Goal: Find specific page/section: Find specific page/section

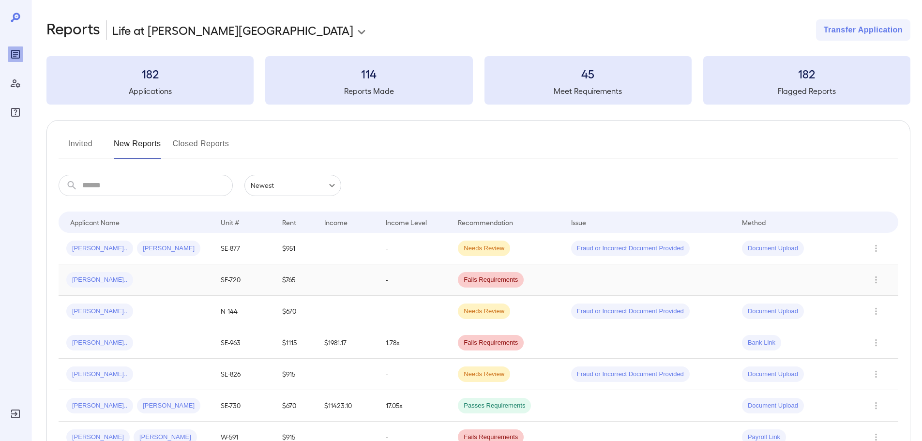
click at [169, 275] on div "[PERSON_NAME].." at bounding box center [135, 279] width 139 height 15
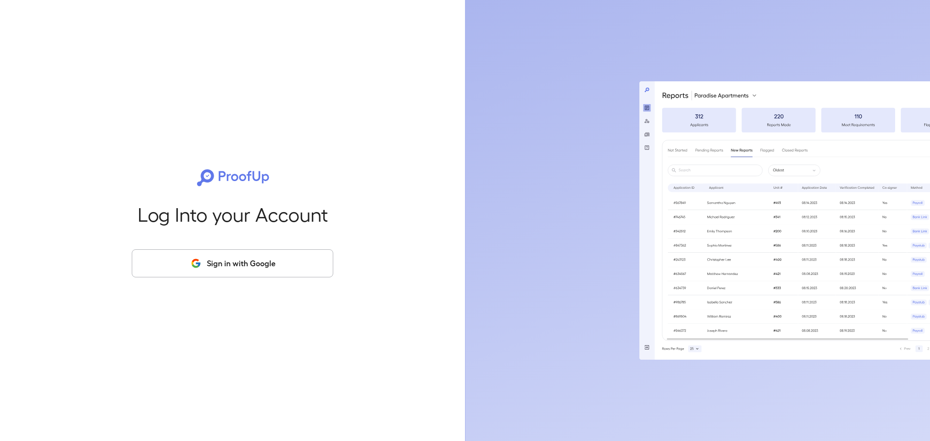
click at [265, 246] on div "Log Into your Account Sign in with Google" at bounding box center [232, 220] width 434 height 441
click at [261, 272] on button "Sign in with Google" at bounding box center [232, 263] width 201 height 28
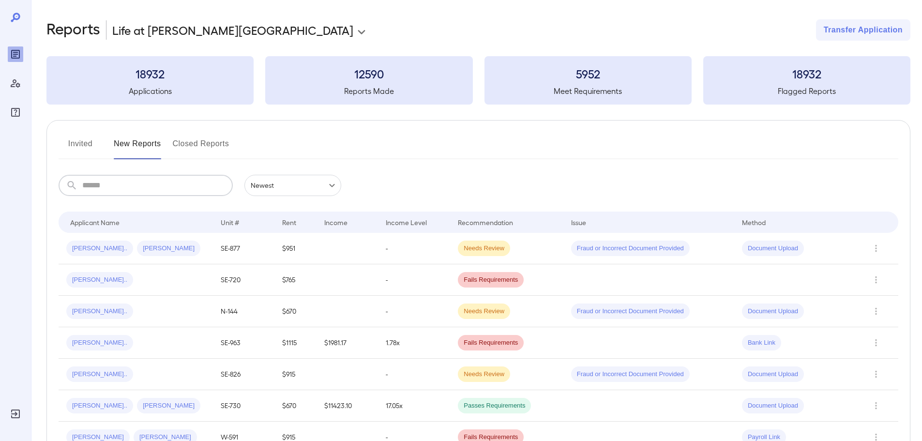
click at [199, 183] on input "text" at bounding box center [157, 185] width 151 height 21
click at [91, 284] on span "[PERSON_NAME].." at bounding box center [99, 279] width 67 height 9
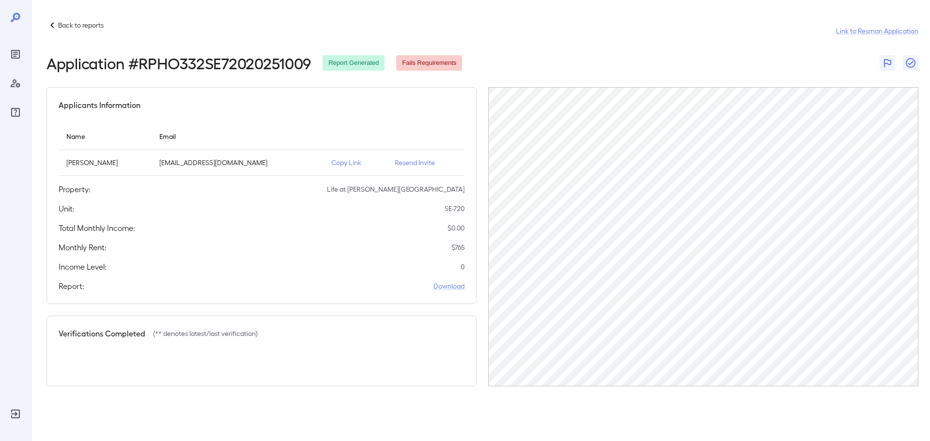
click at [331, 158] on p "Copy Link" at bounding box center [355, 163] width 48 height 10
click at [56, 26] on icon at bounding box center [52, 25] width 12 height 12
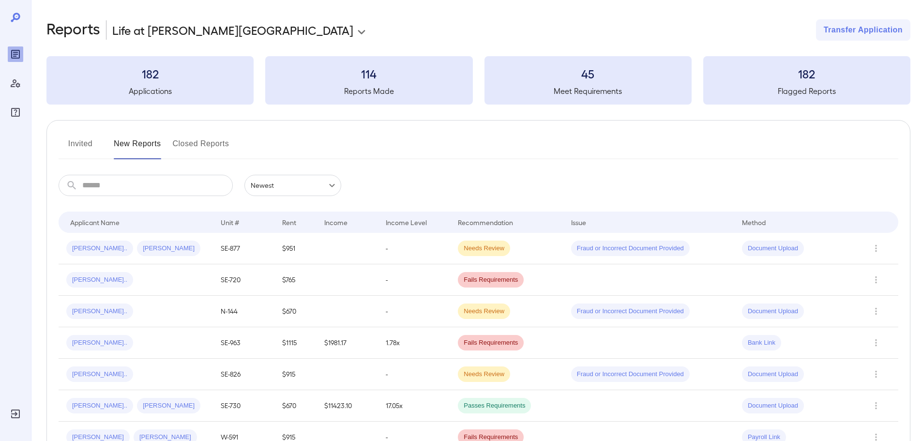
click at [122, 150] on button "New Reports" at bounding box center [137, 147] width 47 height 23
click at [171, 140] on div "Invited New Reports Closed Reports" at bounding box center [479, 147] width 840 height 23
click at [183, 140] on button "Closed Reports" at bounding box center [201, 147] width 57 height 23
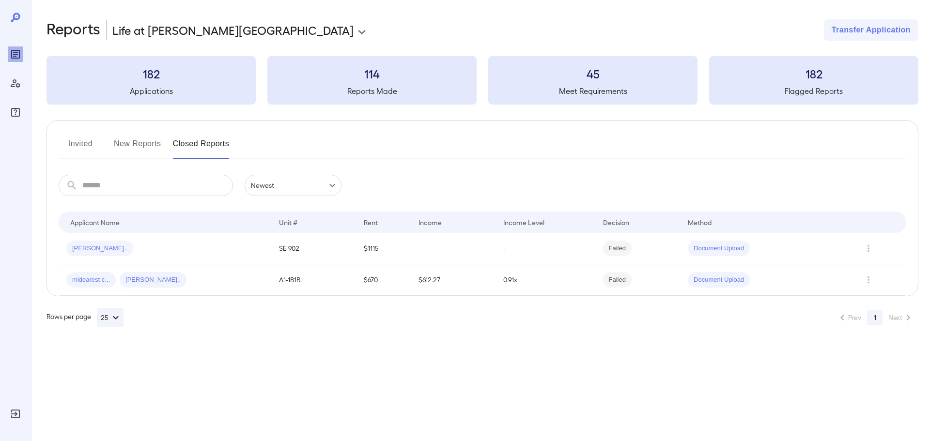
click at [127, 153] on button "New Reports" at bounding box center [137, 147] width 47 height 23
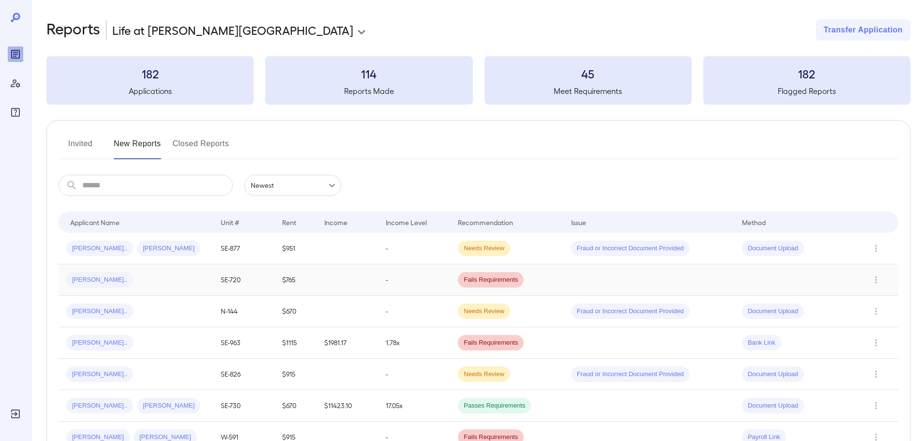
click at [365, 279] on td at bounding box center [347, 279] width 61 height 31
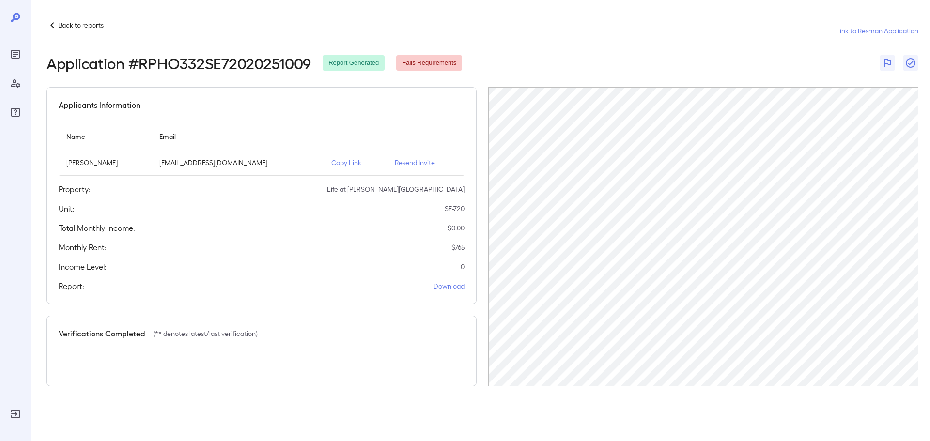
click at [74, 24] on p "Back to reports" at bounding box center [81, 25] width 46 height 10
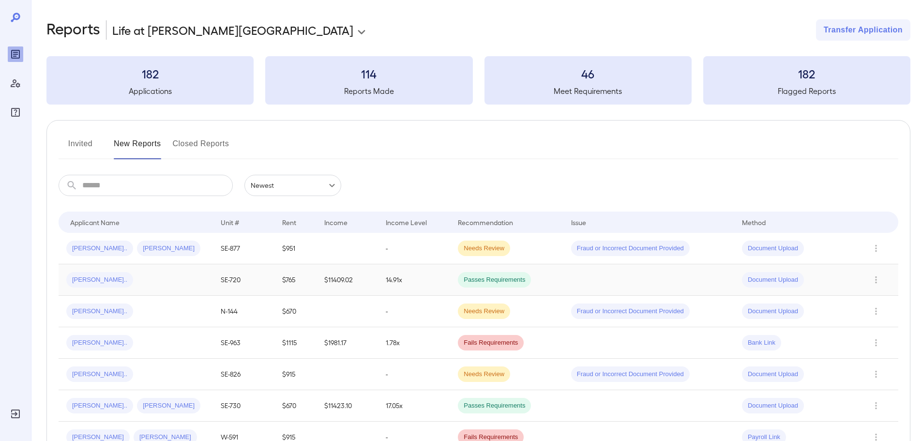
click at [191, 281] on div "[PERSON_NAME].." at bounding box center [135, 279] width 139 height 15
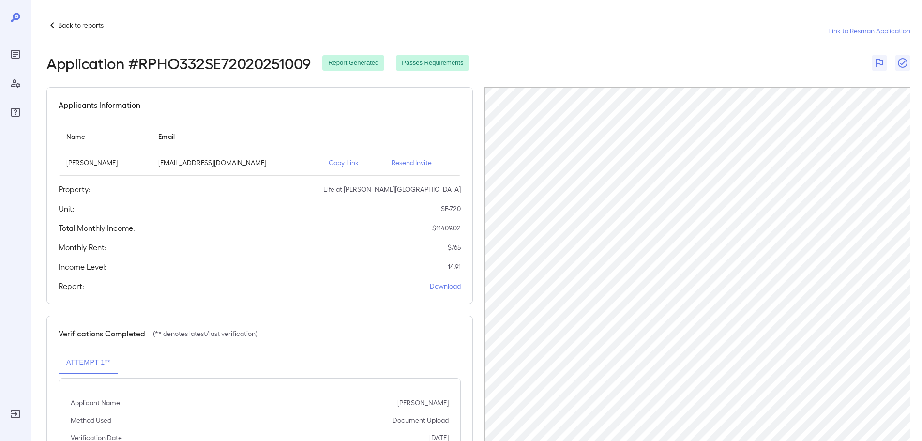
click at [64, 30] on p "Back to reports" at bounding box center [81, 25] width 46 height 10
